Goal: Task Accomplishment & Management: Manage account settings

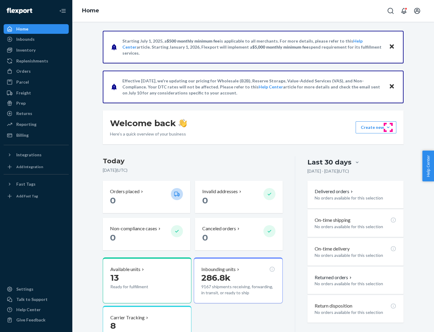
click at [388, 127] on button "Create new Create new inbound Create new order Create new product" at bounding box center [376, 127] width 41 height 12
click at [36, 39] on div "Inbounds" at bounding box center [36, 39] width 64 height 8
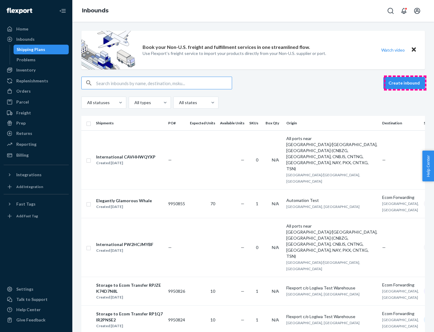
click at [405, 83] on button "Create inbound" at bounding box center [404, 83] width 42 height 12
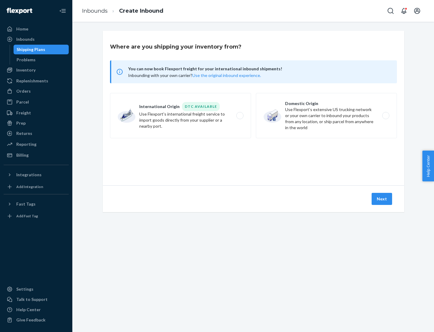
click at [326, 115] on label "Domestic Origin Use Flexport’s extensive US trucking network or your own carrie…" at bounding box center [326, 115] width 141 height 45
click at [385, 115] on input "Domestic Origin Use Flexport’s extensive US trucking network or your own carrie…" at bounding box center [387, 116] width 4 height 4
radio input "true"
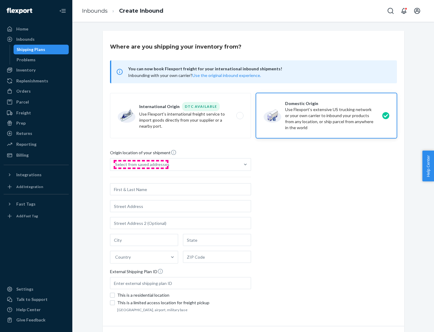
click at [141, 164] on div "Select from saved addresses" at bounding box center [142, 164] width 54 height 6
click at [116, 164] on input "Select from saved addresses" at bounding box center [115, 164] width 1 height 6
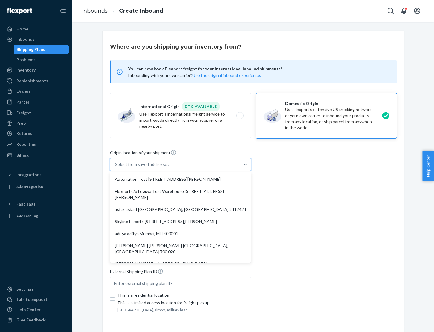
scroll to position [2, 0]
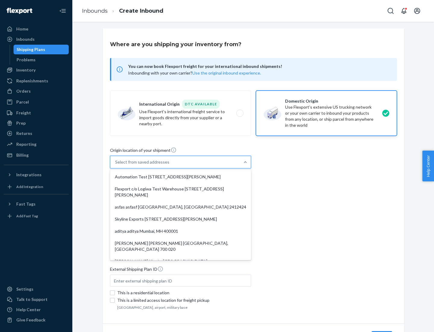
click at [181, 177] on div "Automation Test [STREET_ADDRESS][PERSON_NAME]" at bounding box center [180, 177] width 139 height 12
click at [116, 165] on input "option Automation Test [STREET_ADDRESS][PERSON_NAME]. 9 results available. Use …" at bounding box center [115, 162] width 1 height 6
type input "Automation Test"
type input "9th Floor"
type input "[GEOGRAPHIC_DATA]"
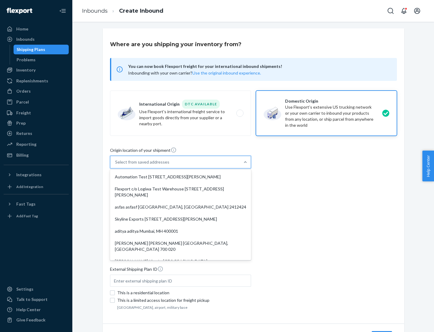
type input "CA"
type input "94104"
type input "[STREET_ADDRESS][PERSON_NAME]"
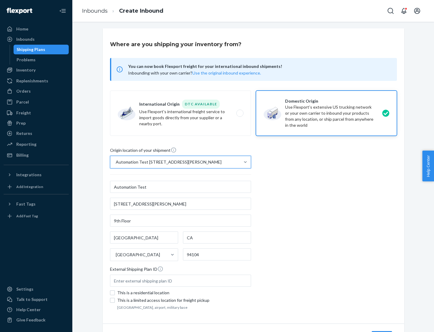
scroll to position [35, 0]
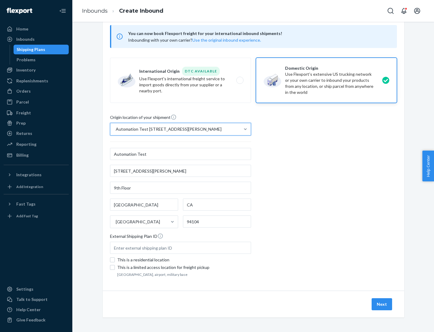
click at [382, 304] on button "Next" at bounding box center [382, 304] width 20 height 12
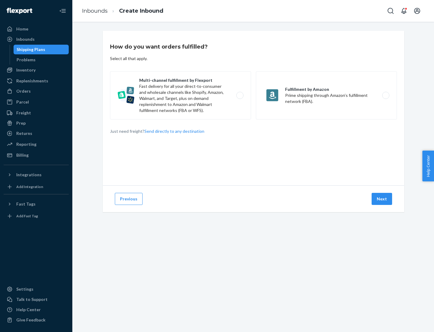
click at [181, 95] on label "Multi-channel fulfillment by Flexport Fast delivery for all your direct-to-cons…" at bounding box center [180, 95] width 141 height 48
click at [240, 95] on input "Multi-channel fulfillment by Flexport Fast delivery for all your direct-to-cons…" at bounding box center [242, 95] width 4 height 4
radio input "true"
click at [382, 199] on button "Next" at bounding box center [382, 199] width 20 height 12
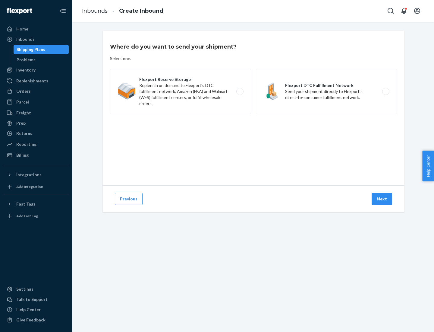
click at [326, 91] on label "Flexport DTC Fulfillment Network Send your shipment directly to Flexport's dire…" at bounding box center [326, 91] width 141 height 45
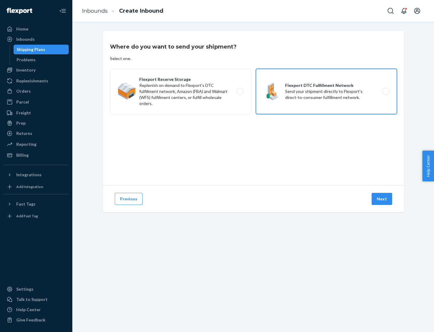
click at [385, 91] on input "Flexport DTC Fulfillment Network Send your shipment directly to Flexport's dire…" at bounding box center [387, 92] width 4 height 4
radio input "true"
click at [382, 199] on button "Next" at bounding box center [382, 199] width 20 height 12
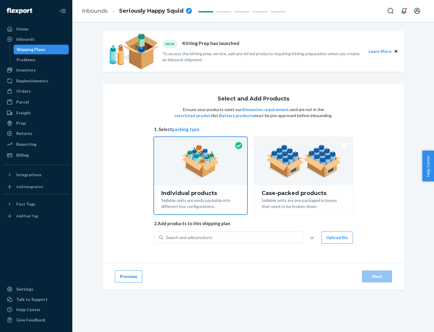
click at [304, 161] on img at bounding box center [303, 160] width 75 height 33
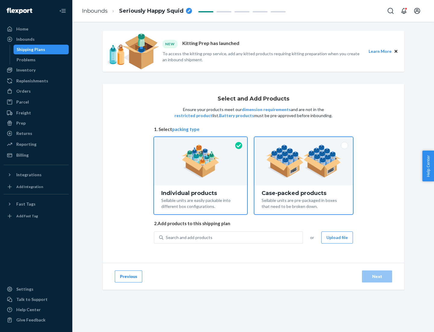
click at [304, 141] on input "Case-packed products Sellable units are pre-packaged in boxes that need to be b…" at bounding box center [304, 139] width 4 height 4
radio input "true"
radio input "false"
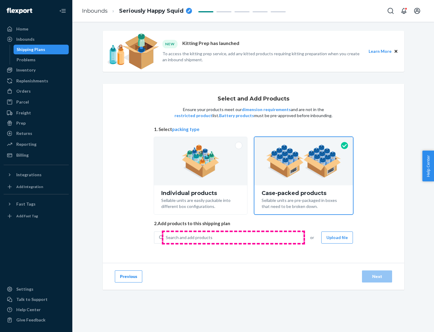
click at [233, 237] on div "Search and add products" at bounding box center [232, 237] width 139 height 11
click at [166, 237] on input "Search and add products" at bounding box center [166, 237] width 1 height 6
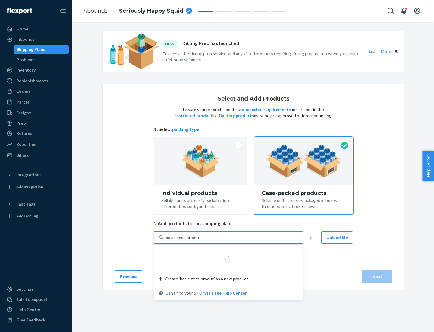
type input "basic-test-product-1"
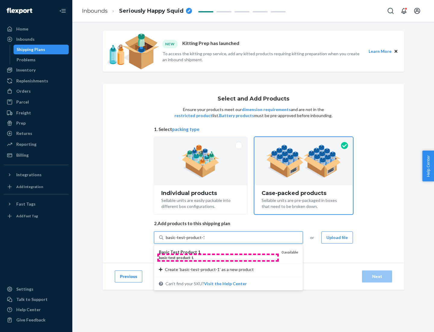
click at [218, 257] on div "basic - test - product - 1" at bounding box center [218, 257] width 118 height 5
click at [204, 240] on input "basic-test-product-1" at bounding box center [185, 237] width 39 height 6
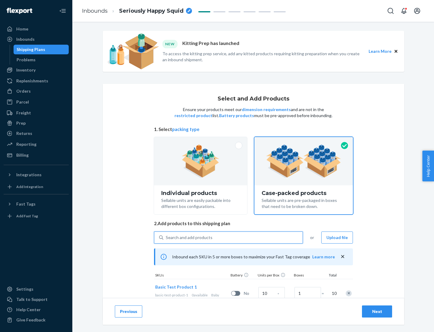
scroll to position [22, 0]
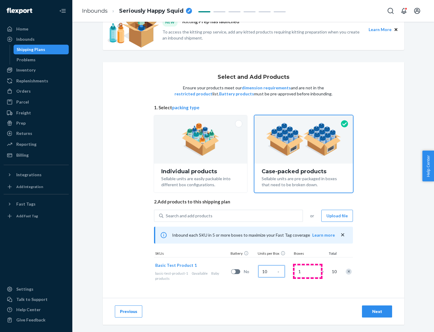
type input "10"
type input "7"
click at [377, 311] on div "Next" at bounding box center [377, 311] width 20 height 6
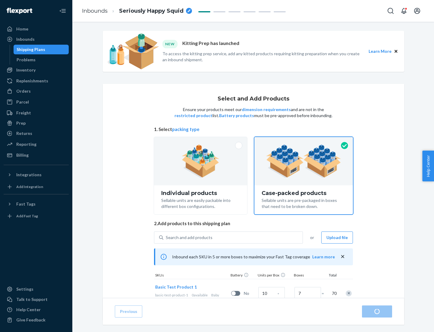
radio input "true"
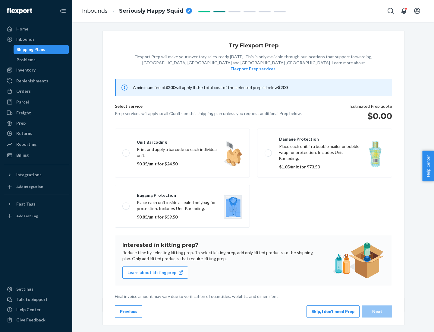
scroll to position [2, 0]
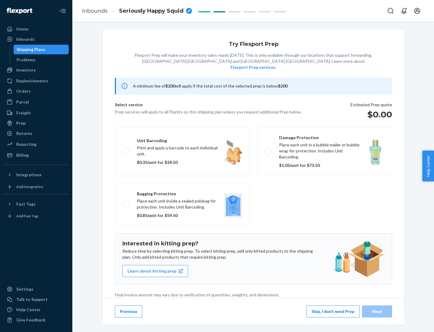
click at [182, 192] on label "Bagging protection Place each unit inside a sealed polybag for protection. Incl…" at bounding box center [182, 204] width 135 height 43
click at [126, 202] on input "Bagging protection Place each unit inside a sealed polybag for protection. Incl…" at bounding box center [124, 204] width 4 height 4
checkbox input "true"
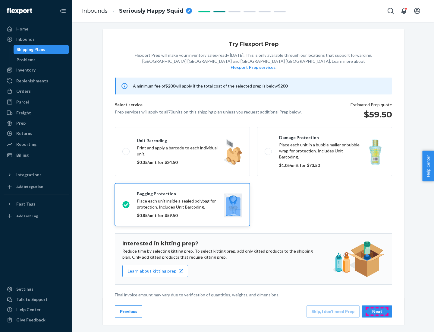
click at [377, 311] on div "Next" at bounding box center [377, 311] width 20 height 6
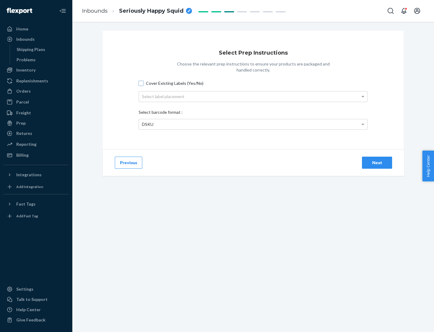
click at [141, 83] on input "Cover Existing Labels (Yes/No)" at bounding box center [141, 83] width 5 height 5
checkbox input "true"
click at [253, 96] on div "Select label placement" at bounding box center [253, 96] width 228 height 10
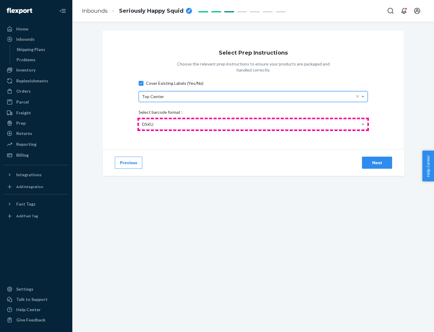
click at [253, 124] on div "DSKU" at bounding box center [253, 124] width 228 height 10
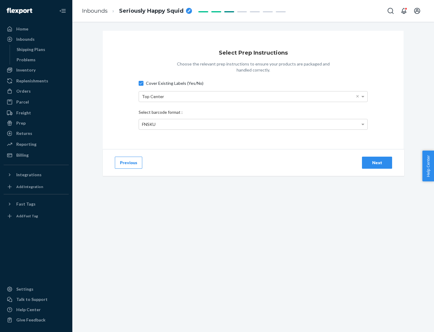
click at [377, 162] on div "Next" at bounding box center [377, 162] width 20 height 6
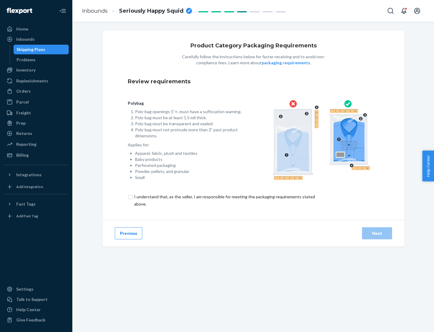
click at [224, 200] on input "checkbox" at bounding box center [228, 200] width 200 height 14
checkbox input "true"
click at [377, 233] on div "Next" at bounding box center [377, 233] width 20 height 6
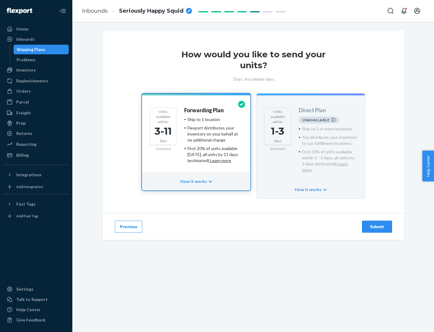
click at [204, 110] on h4 "Forwarding Plan" at bounding box center [203, 110] width 39 height 6
click at [377, 223] on div "Submit" at bounding box center [377, 226] width 20 height 6
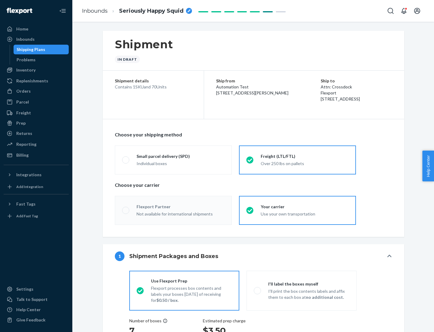
radio input "true"
radio input "false"
radio input "true"
radio input "false"
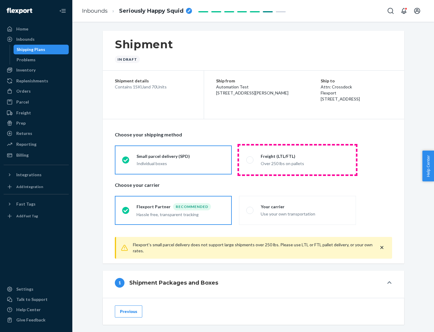
click at [297, 159] on div "Over 250 lbs on pallets" at bounding box center [305, 162] width 88 height 7
click at [250, 159] on input "Freight (LTL/FTL) Over 250 lbs on pallets" at bounding box center [248, 160] width 4 height 4
radio input "true"
radio input "false"
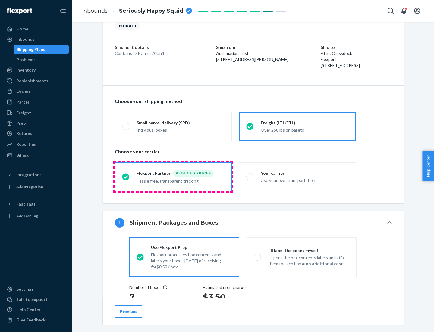
click at [173, 177] on div "Hassle free, transparent tracking" at bounding box center [181, 180] width 88 height 7
click at [126, 176] on input "Flexport Partner Reduced prices Hassle free, transparent tracking" at bounding box center [124, 176] width 4 height 4
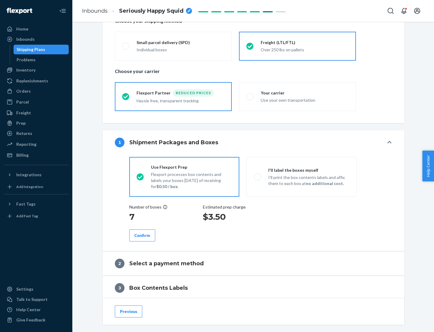
click at [301, 176] on p "I’ll print the box contents labels and affix them to each box at no additional …" at bounding box center [308, 180] width 81 height 12
click at [258, 176] on input "I'll label the boxes myself I’ll print the box contents labels and affix them t…" at bounding box center [256, 176] width 4 height 4
radio input "true"
radio input "false"
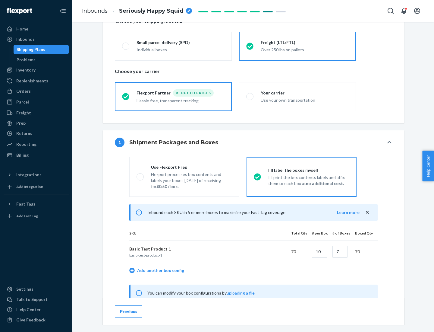
scroll to position [188, 0]
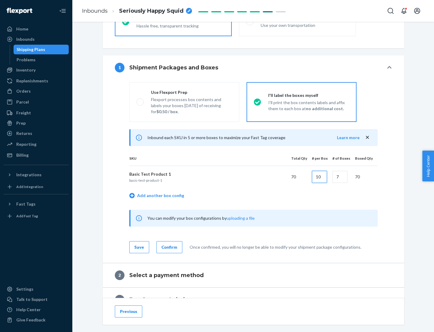
type input "10"
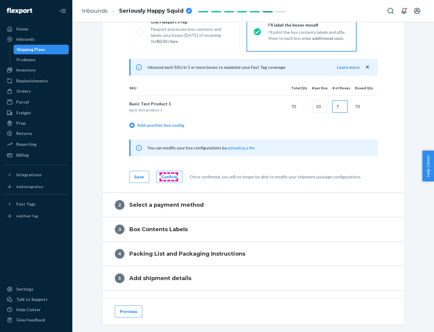
type input "7"
click at [168, 176] on div "Confirm" at bounding box center [170, 177] width 16 height 6
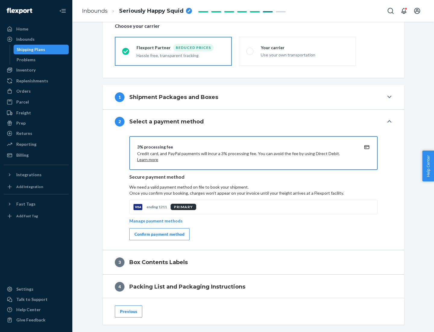
scroll to position [216, 0]
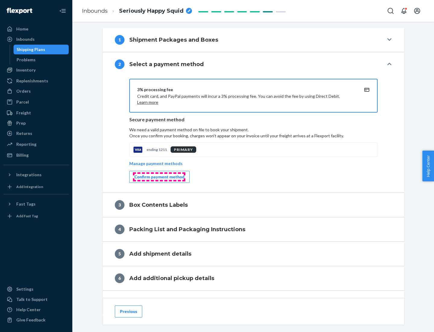
click at [159, 177] on div "Confirm payment method" at bounding box center [159, 177] width 50 height 6
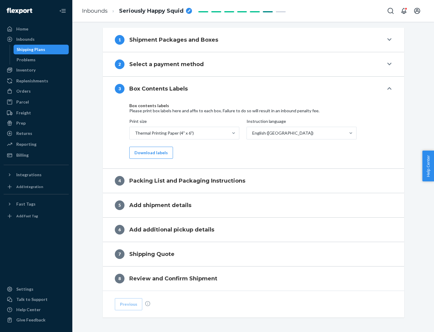
scroll to position [192, 0]
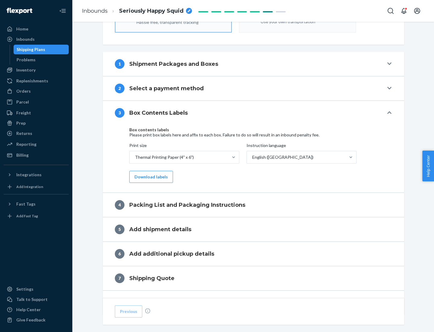
click at [150, 177] on button "Download labels" at bounding box center [151, 177] width 44 height 12
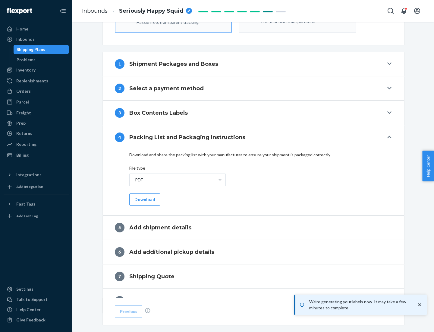
scroll to position [215, 0]
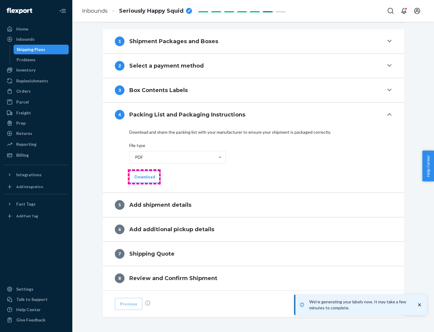
click at [144, 176] on button "Download" at bounding box center [144, 177] width 31 height 12
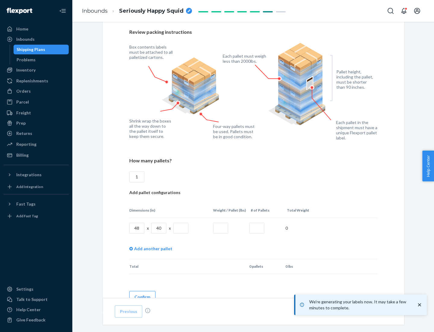
scroll to position [438, 0]
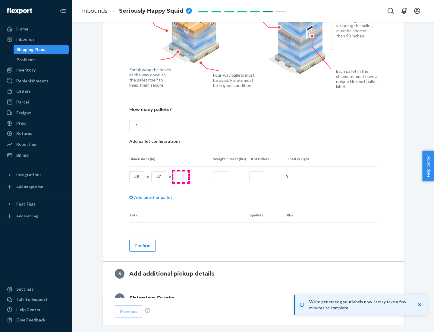
type input "1"
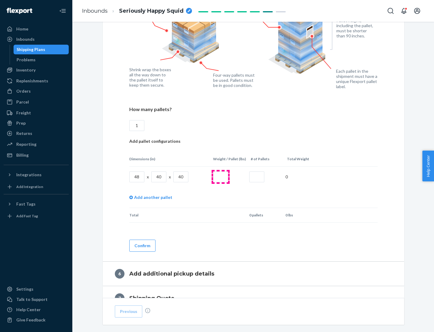
type input "40"
type input "200"
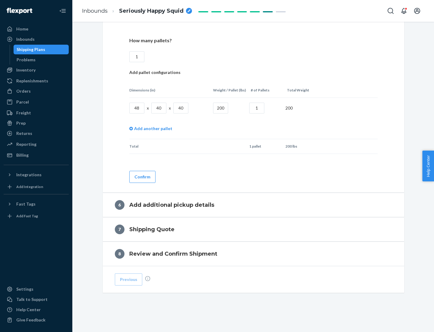
type input "1"
click at [142, 176] on button "Confirm" at bounding box center [142, 177] width 26 height 12
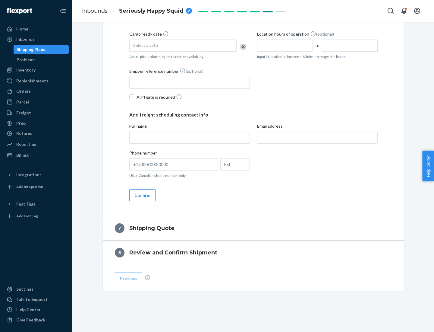
scroll to position [231, 0]
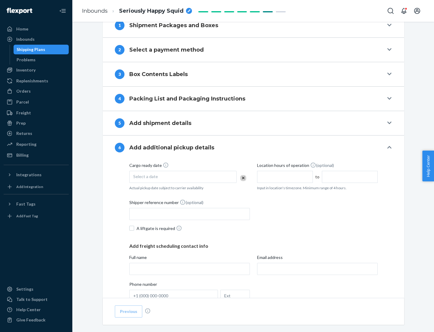
click at [183, 176] on div "Select a date" at bounding box center [182, 177] width 107 height 12
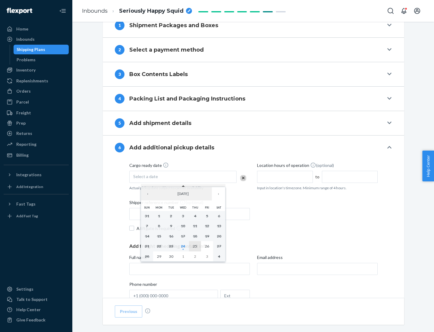
click at [195, 246] on abbr "25" at bounding box center [195, 246] width 4 height 5
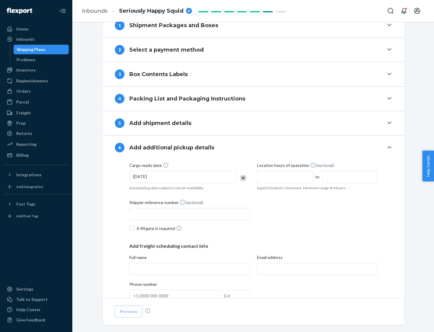
scroll to position [322, 0]
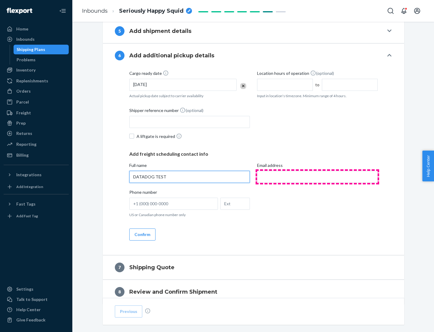
type input "DATADOG TEST"
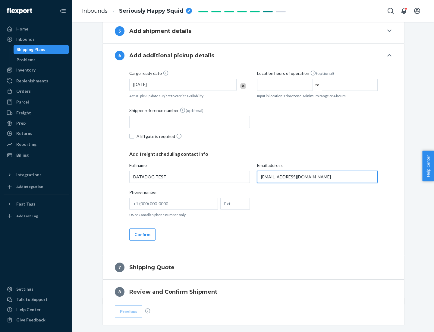
scroll to position [349, 0]
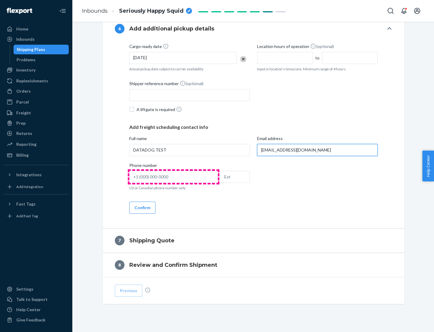
type input "[EMAIL_ADDRESS][DOMAIN_NAME]"
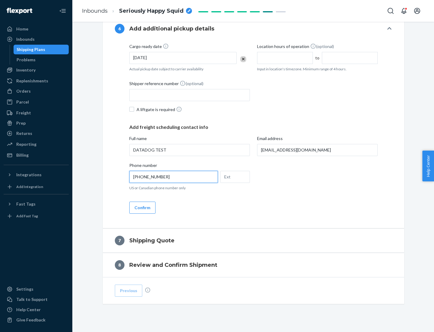
scroll to position [362, 0]
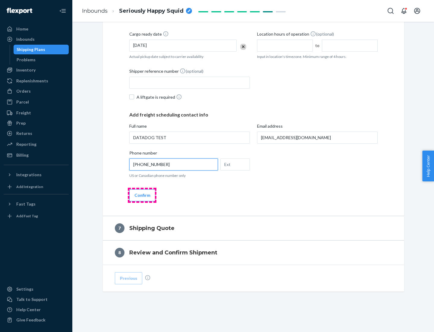
type input "[PHONE_NUMBER]"
click at [142, 195] on button "Confirm" at bounding box center [142, 195] width 26 height 12
